Goal: Transaction & Acquisition: Purchase product/service

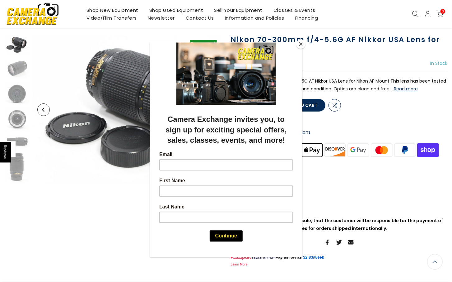
click at [300, 47] on button "Close" at bounding box center [300, 43] width 9 height 9
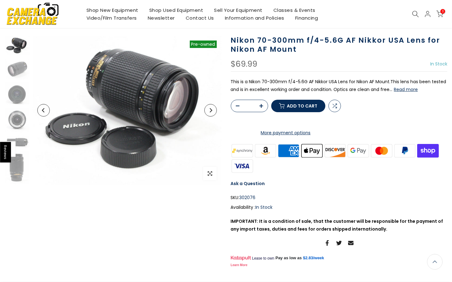
scroll to position [38, 0]
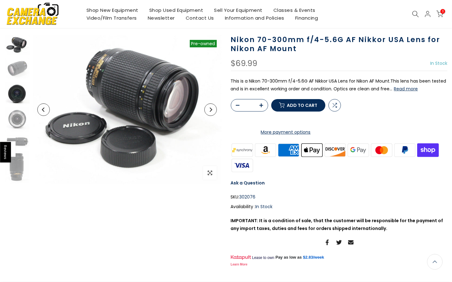
click at [18, 97] on img at bounding box center [17, 93] width 25 height 22
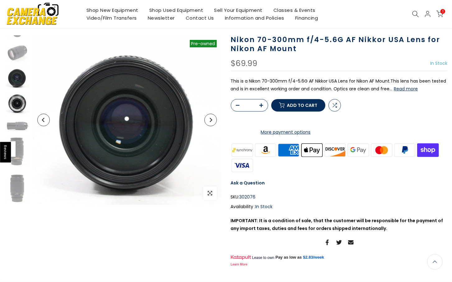
click at [18, 112] on img at bounding box center [17, 104] width 25 height 25
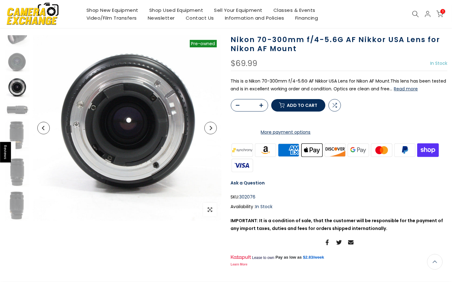
scroll to position [32, 0]
click at [20, 128] on img at bounding box center [17, 135] width 25 height 33
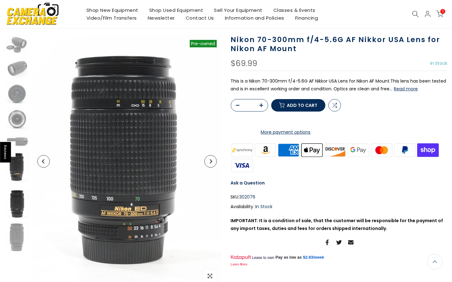
click at [20, 211] on img at bounding box center [17, 203] width 25 height 32
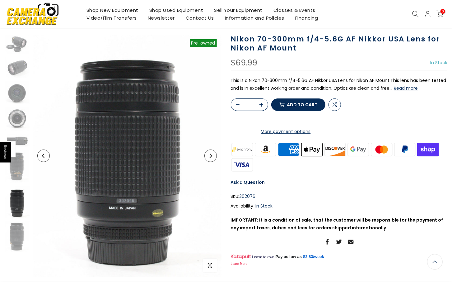
click at [402, 85] on button "Read more" at bounding box center [406, 88] width 24 height 6
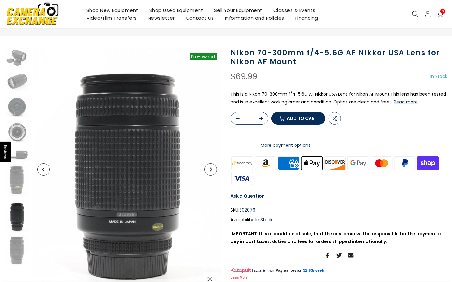
scroll to position [15, 0]
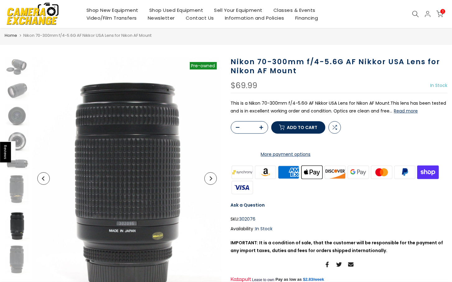
click at [406, 111] on button "Read more" at bounding box center [406, 111] width 24 height 6
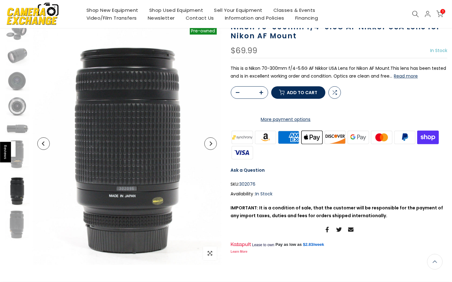
scroll to position [45, 0]
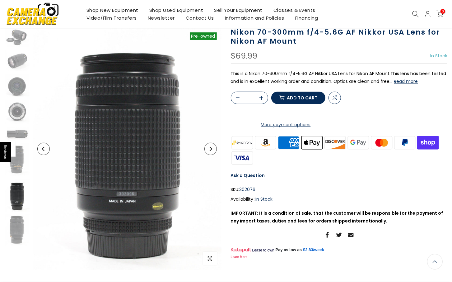
click at [261, 104] on button "button" at bounding box center [263, 98] width 9 height 12
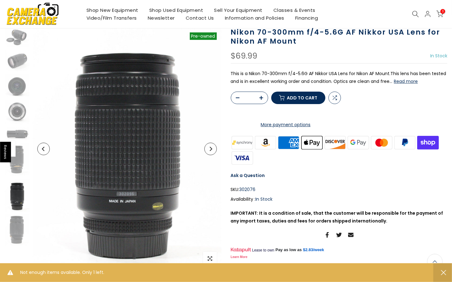
click at [307, 100] on span "Add to cart" at bounding box center [302, 98] width 31 height 4
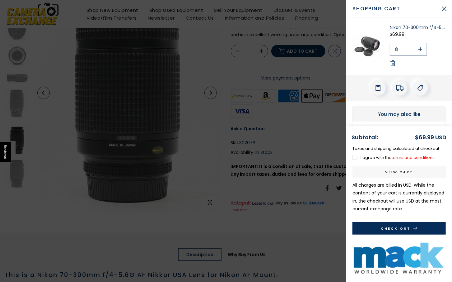
scroll to position [96, 0]
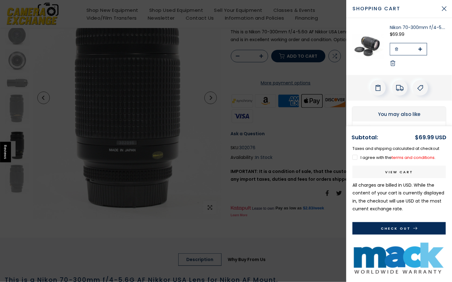
click at [419, 155] on link "terms and conditions" at bounding box center [413, 157] width 43 height 6
click at [404, 225] on button "Check Out" at bounding box center [399, 228] width 93 height 12
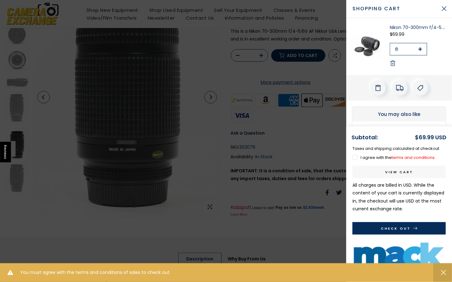
click at [357, 160] on p "I agree with the terms and conditions ." at bounding box center [399, 157] width 93 height 7
click at [357, 157] on label "I agree with the terms and conditions ." at bounding box center [394, 157] width 83 height 6
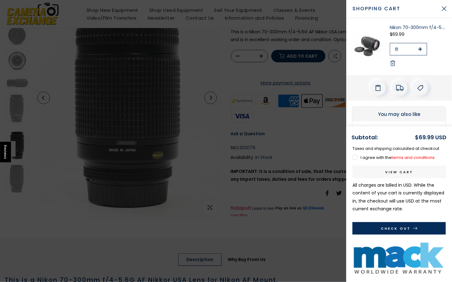
click at [400, 229] on button "Check Out" at bounding box center [399, 228] width 93 height 12
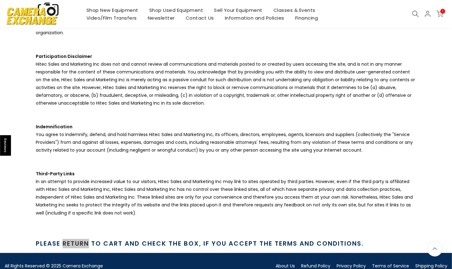
scroll to position [594, 0]
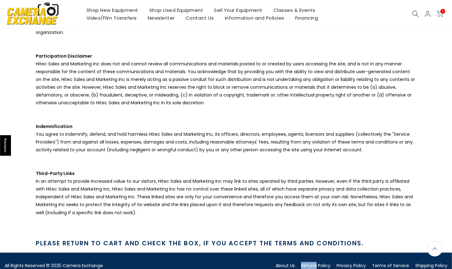
click at [313, 263] on link "Refund Policy" at bounding box center [315, 266] width 29 height 6
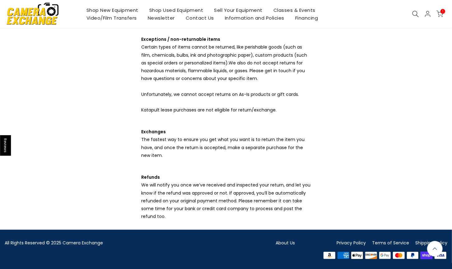
scroll to position [212, 0]
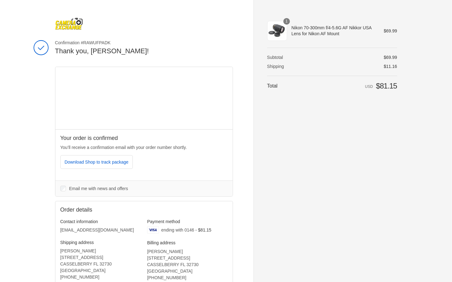
click at [174, 149] on p "You’ll receive a confirmation email with your order number shortly." at bounding box center [143, 147] width 167 height 7
click at [199, 151] on div "Your order is confirmed You’ll receive a confirmation email with your order num…" at bounding box center [143, 154] width 177 height 51
